Goal: Task Accomplishment & Management: Complete application form

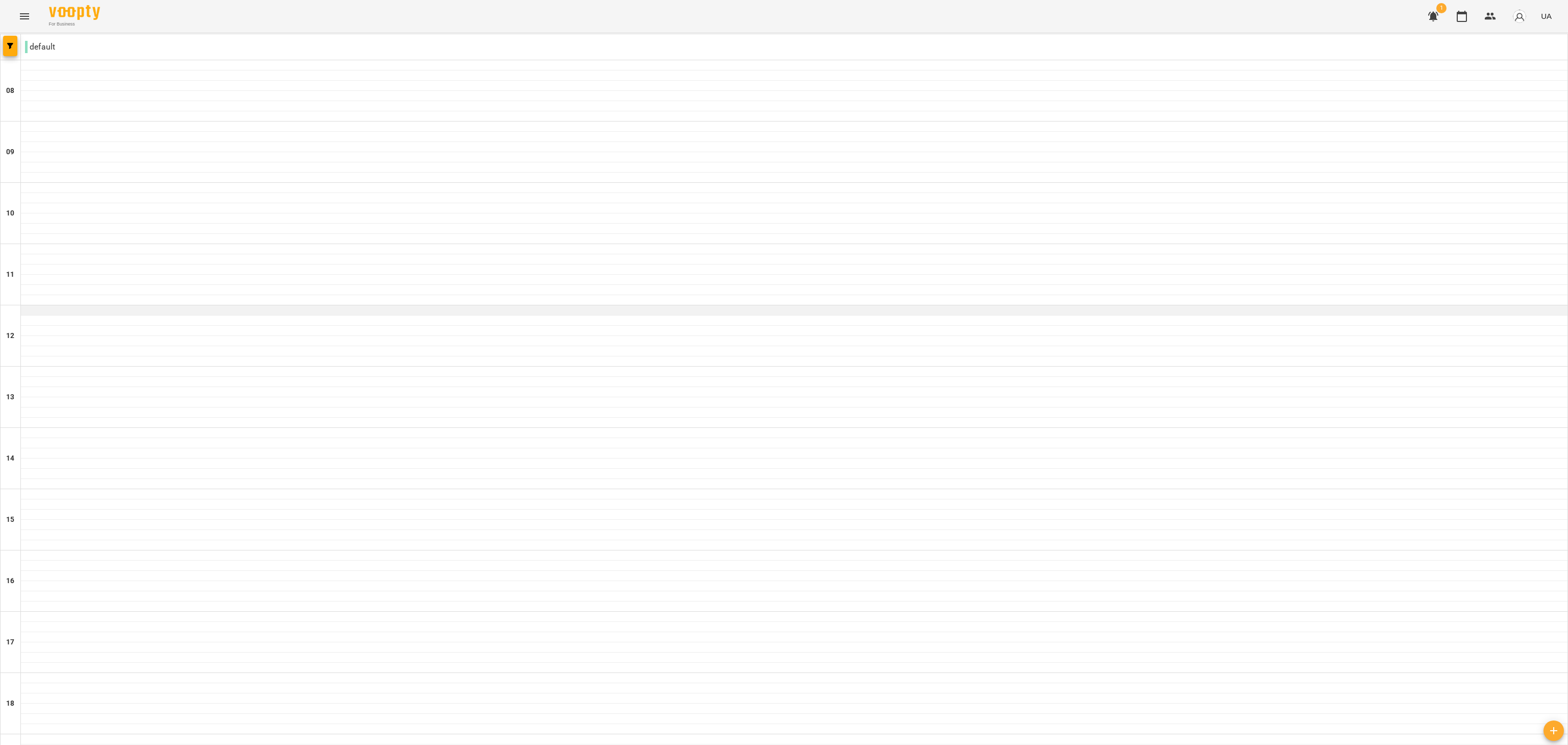
scroll to position [119, 0]
click at [1433, 23] on button "button" at bounding box center [1432, 16] width 24 height 24
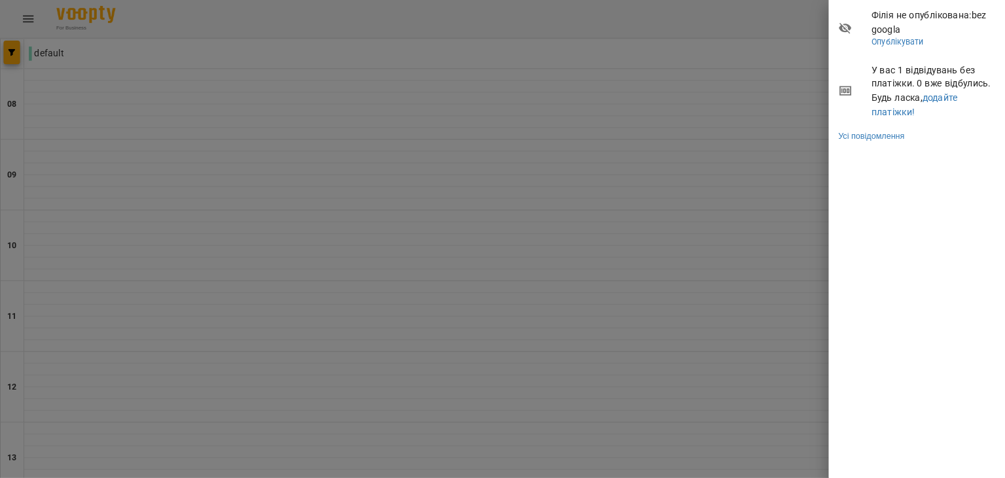
scroll to position [309, 0]
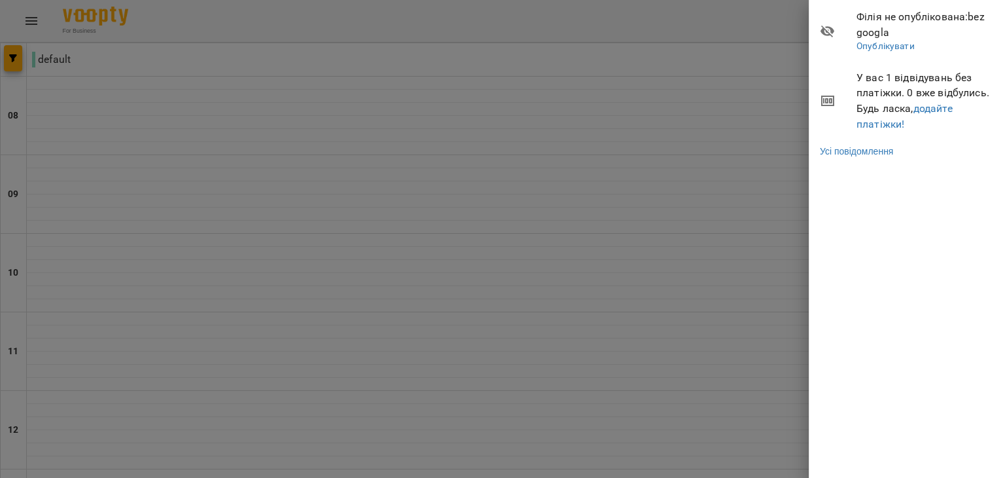
drag, startPoint x: 1944, startPoint y: 1, endPoint x: 518, endPoint y: 273, distance: 1451.2
click at [518, 273] on div at bounding box center [502, 239] width 1005 height 478
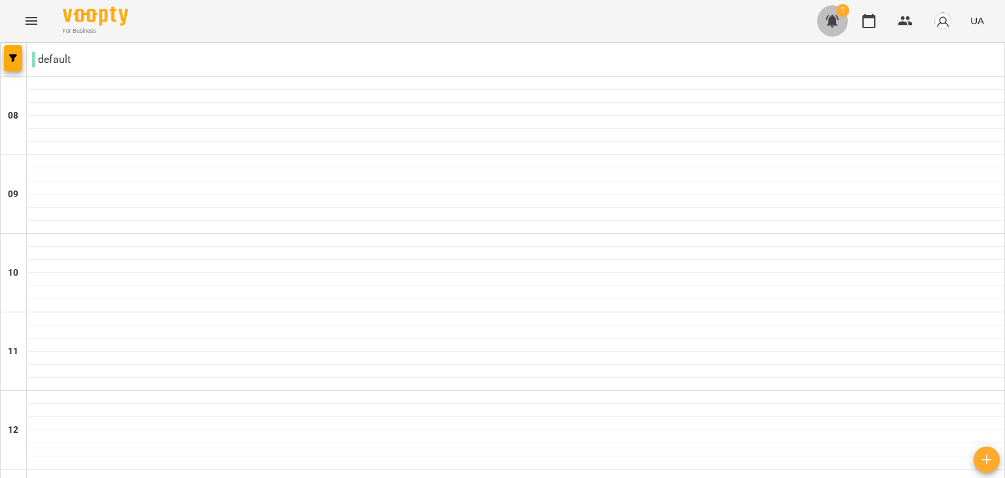
click at [834, 31] on button "button" at bounding box center [831, 20] width 31 height 31
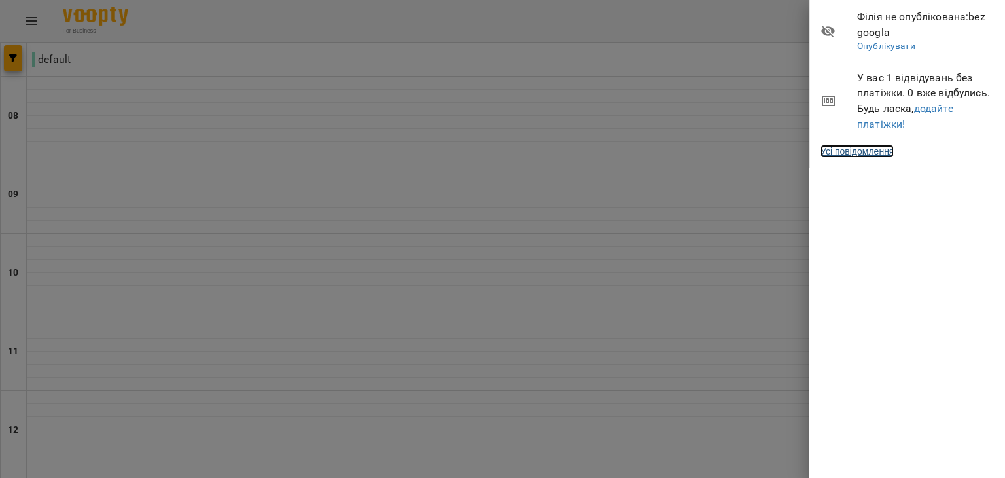
click at [841, 152] on link "Усі повідомлення" at bounding box center [856, 151] width 73 height 13
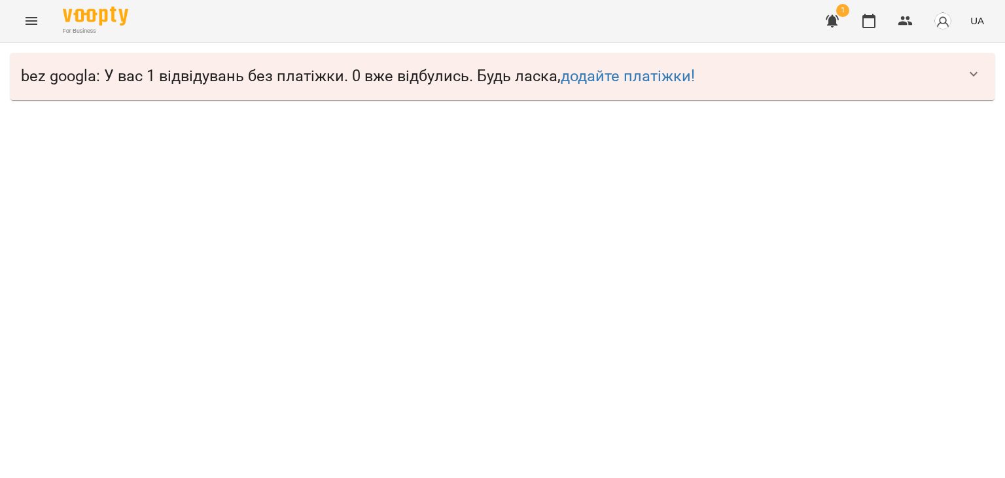
click at [979, 74] on icon "button" at bounding box center [974, 74] width 16 height 16
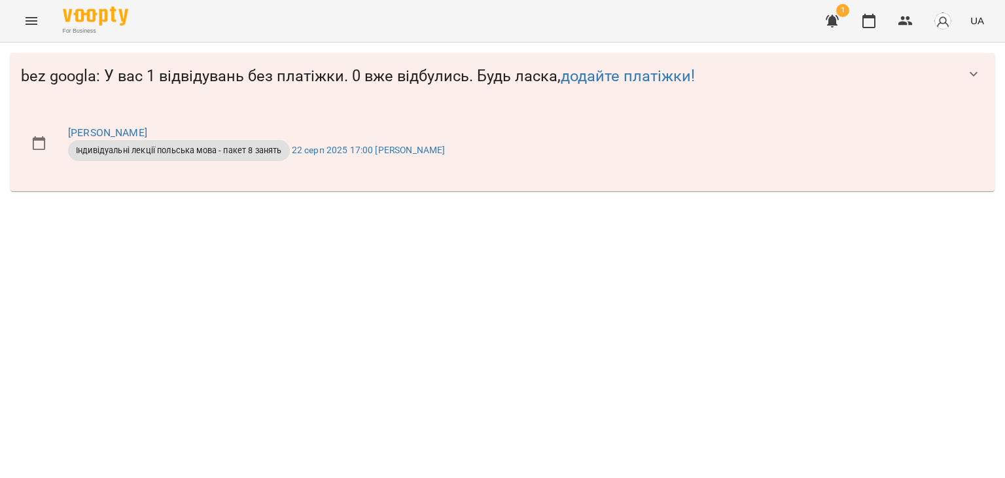
click at [941, 24] on img "button" at bounding box center [943, 21] width 18 height 18
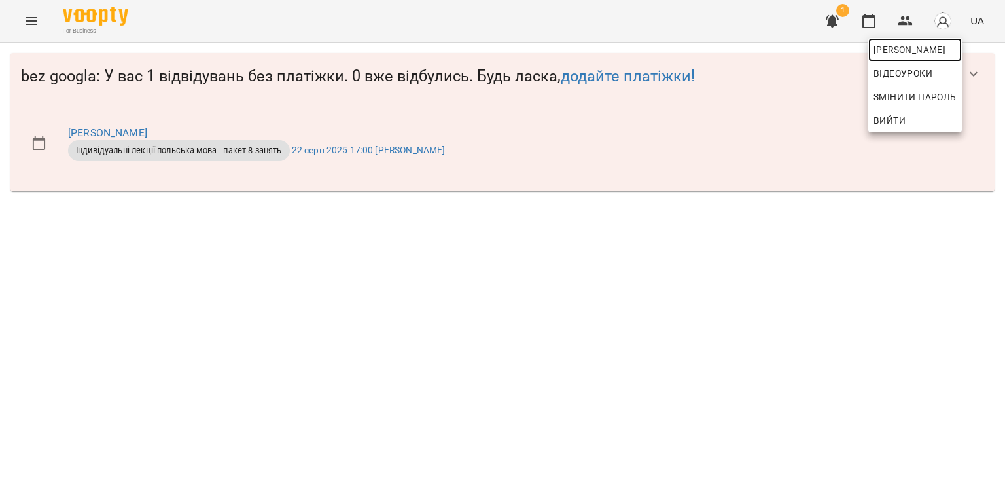
click at [908, 54] on span "[PERSON_NAME]" at bounding box center [914, 50] width 83 height 16
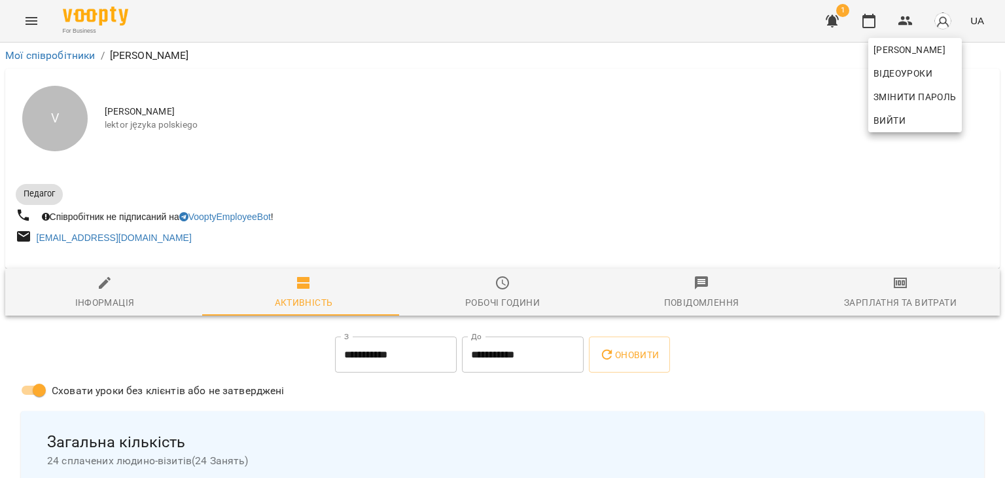
drag, startPoint x: 97, startPoint y: 207, endPoint x: 215, endPoint y: 216, distance: 118.1
click at [215, 216] on div at bounding box center [502, 239] width 1005 height 478
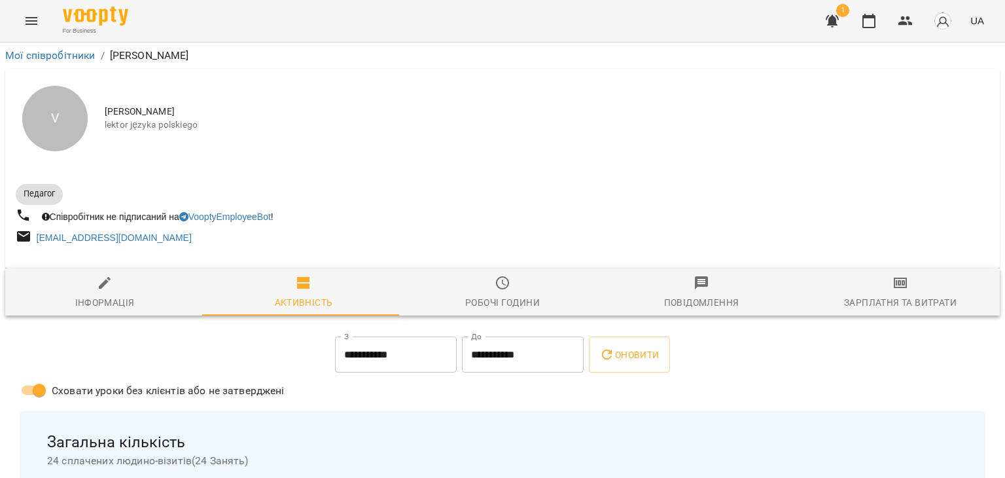
drag, startPoint x: 178, startPoint y: 107, endPoint x: 183, endPoint y: 124, distance: 17.8
click at [183, 124] on div "[PERSON_NAME] lektor języka polskiego" at bounding box center [547, 118] width 885 height 26
click at [183, 124] on span "lektor języka polskiego" at bounding box center [547, 124] width 885 height 13
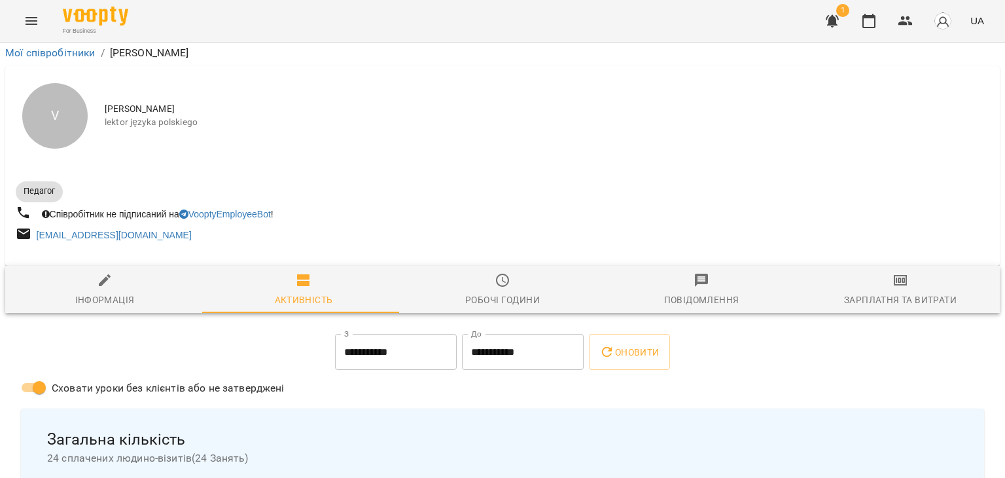
scroll to position [263, 0]
drag, startPoint x: 156, startPoint y: 182, endPoint x: 139, endPoint y: 302, distance: 121.6
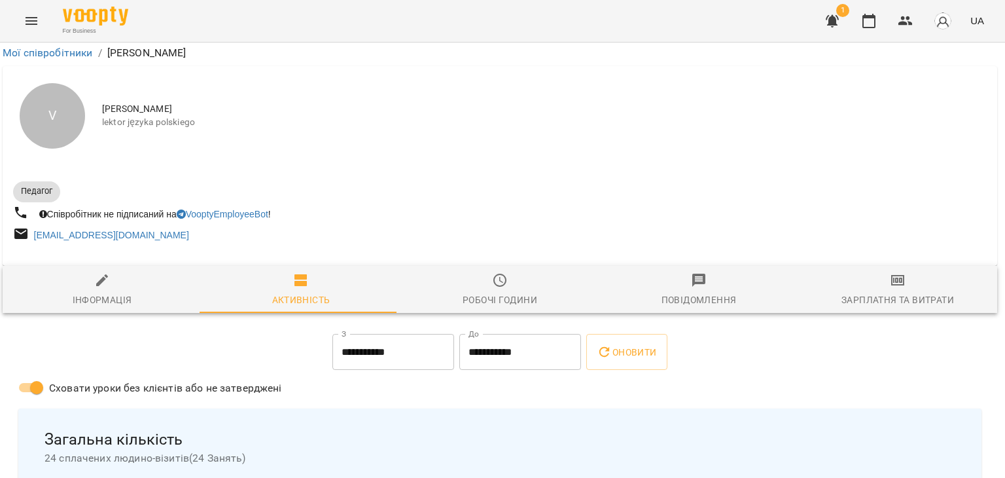
drag, startPoint x: 607, startPoint y: 286, endPoint x: 610, endPoint y: 260, distance: 26.3
click at [877, 13] on icon "button" at bounding box center [869, 21] width 16 height 16
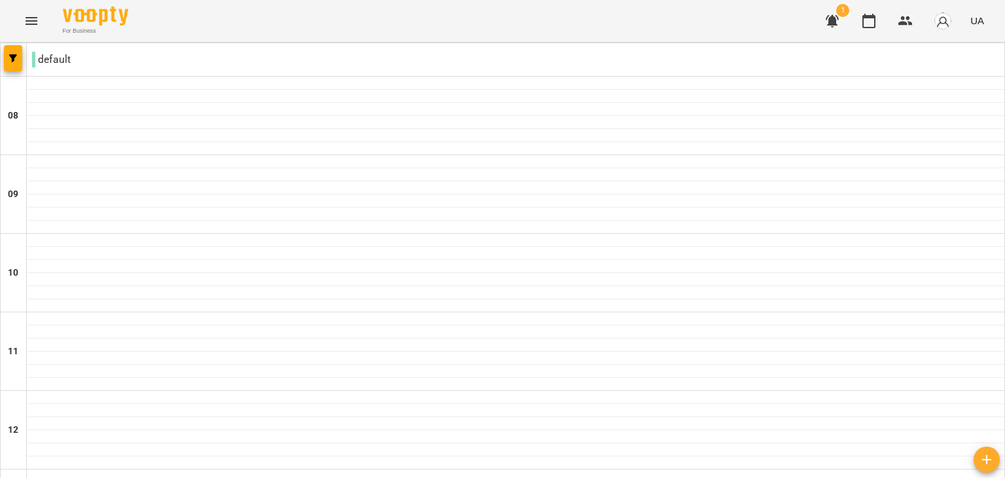
type input "**********"
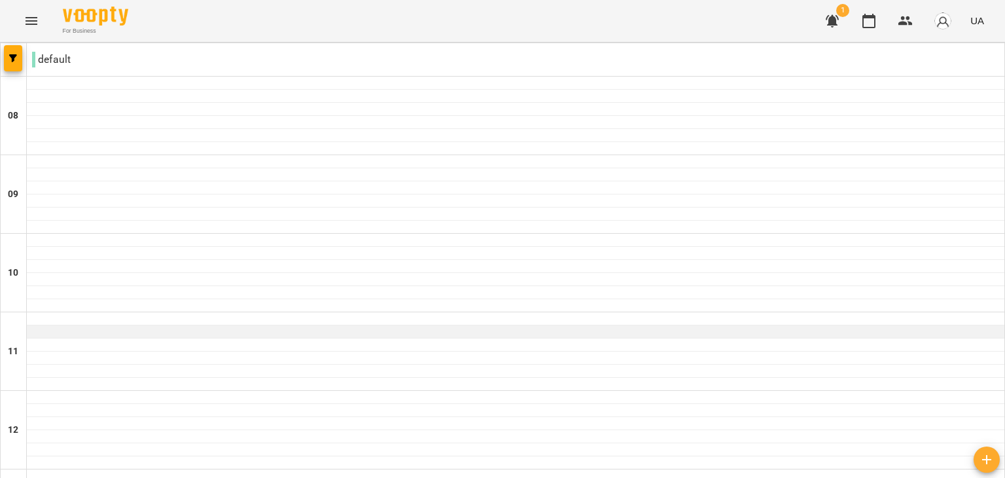
scroll to position [628, 0]
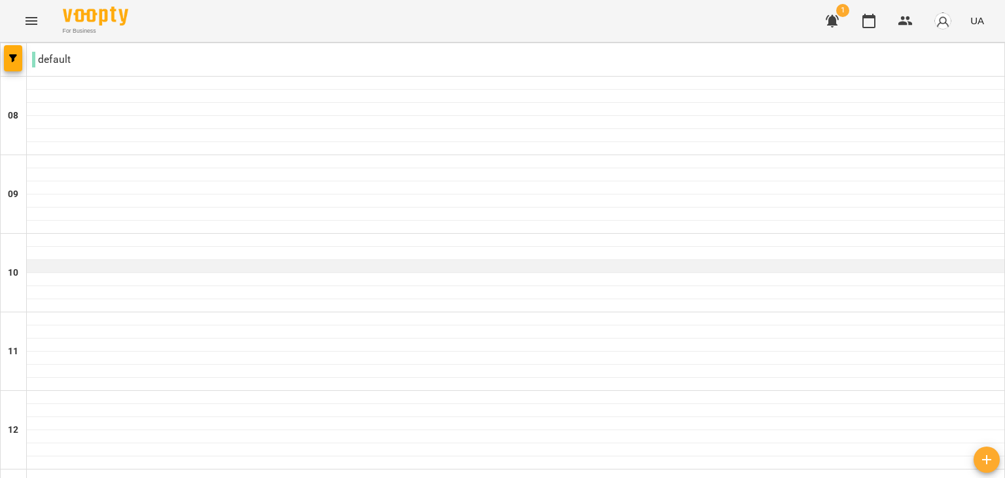
scroll to position [0, 0]
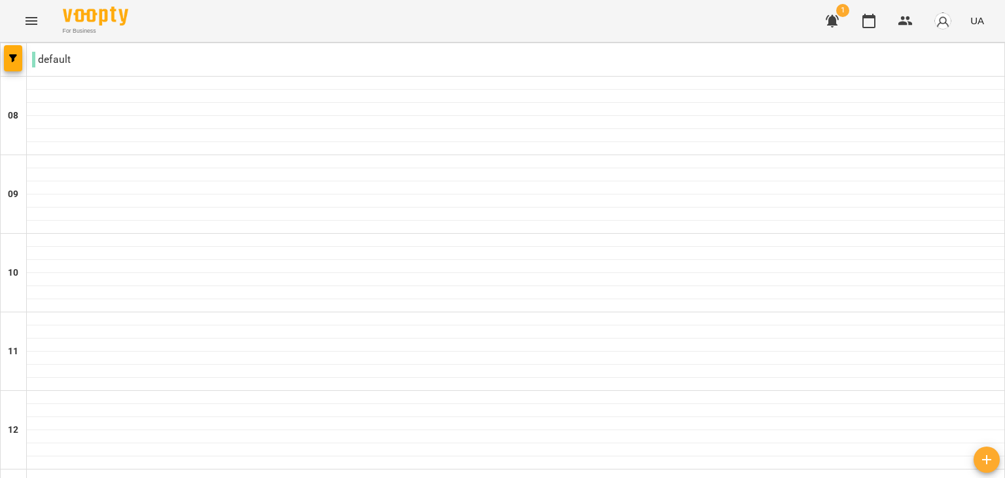
type input "**********"
